Goal: Task Accomplishment & Management: Use online tool/utility

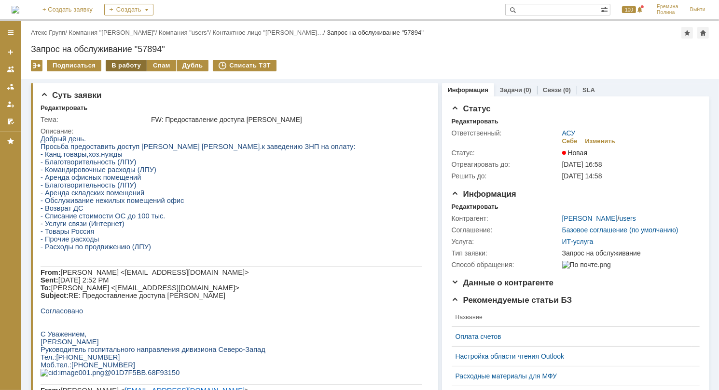
click at [127, 65] on div "В работу" at bounding box center [126, 66] width 41 height 12
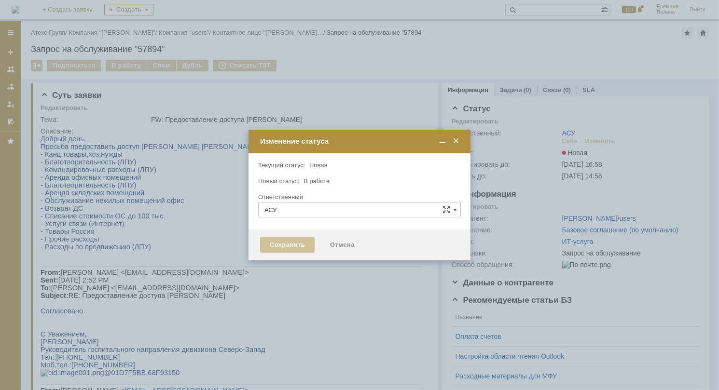
type input "Еремина Полина"
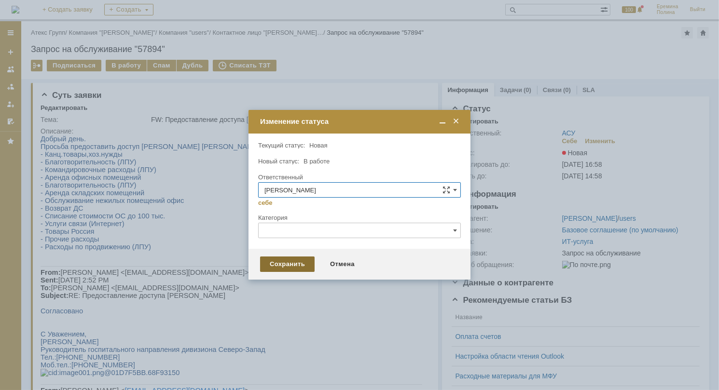
click at [290, 260] on div "Сохранить" at bounding box center [287, 264] width 55 height 15
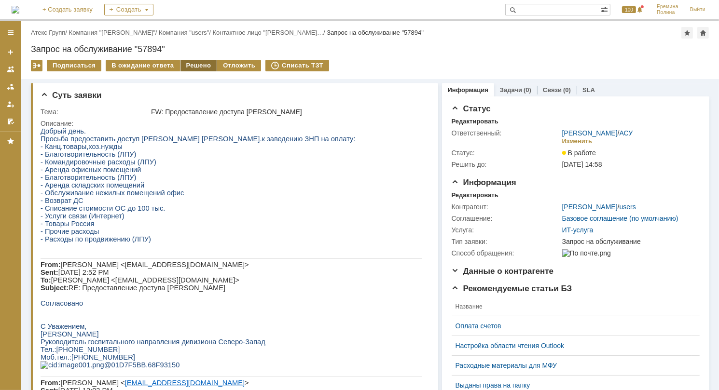
click at [194, 62] on div "Решено" at bounding box center [198, 66] width 37 height 12
